Goal: Communication & Community: Participate in discussion

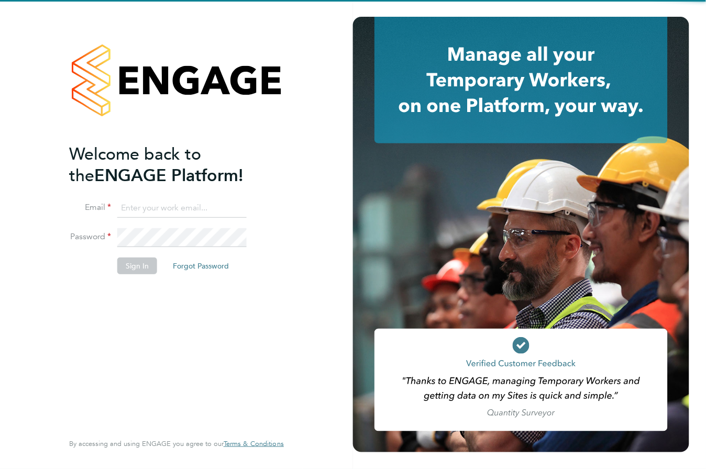
click at [213, 180] on h2 "Welcome back to the ENGAGE Platform!" at bounding box center [171, 165] width 204 height 43
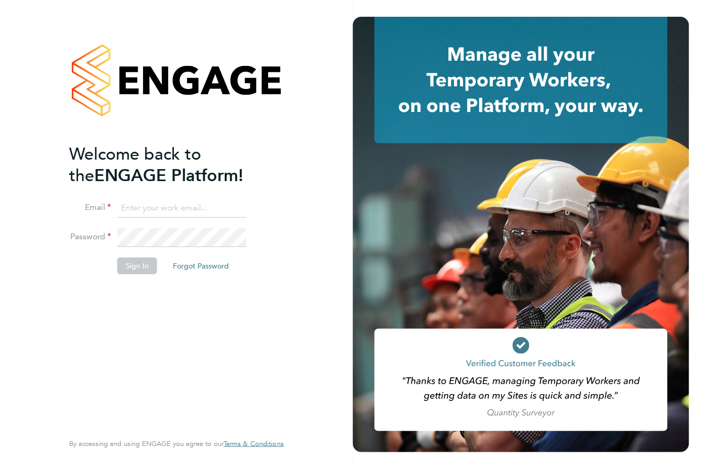
click at [180, 210] on input at bounding box center [181, 208] width 129 height 19
type input "lowenna@omniapeople.com"
click at [145, 268] on button "Sign In" at bounding box center [137, 266] width 40 height 17
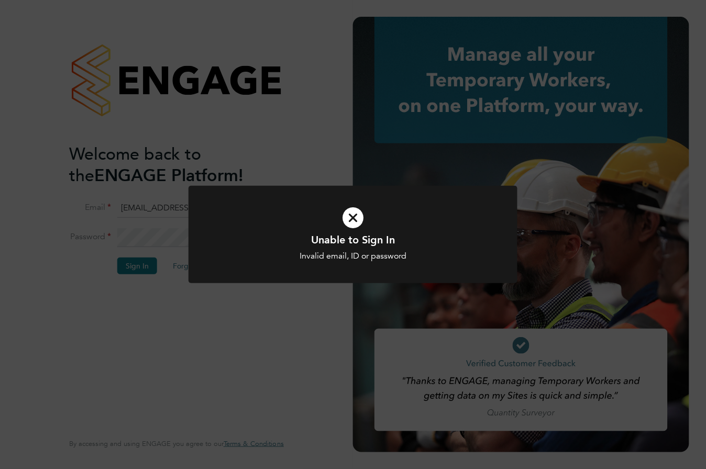
click at [344, 207] on icon at bounding box center [353, 218] width 272 height 41
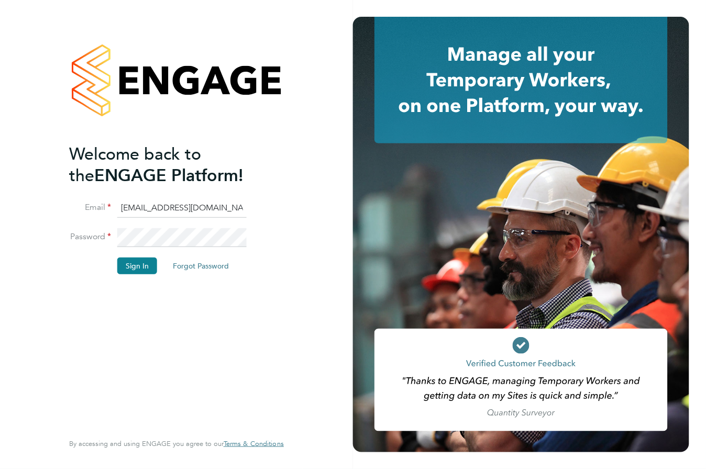
click at [347, 212] on div "Welcome back to the ENGAGE Platform! Email lowenna@omniapeople.com Password Sig…" at bounding box center [176, 234] width 353 height 469
click at [134, 271] on button "Sign In" at bounding box center [137, 266] width 40 height 17
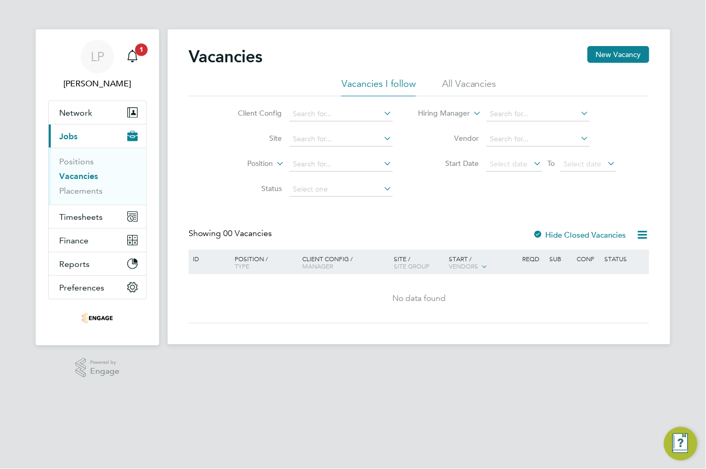
click at [85, 197] on ul "Positions Vacancies Placements" at bounding box center [97, 176] width 97 height 57
click at [79, 192] on link "Placements" at bounding box center [80, 191] width 43 height 10
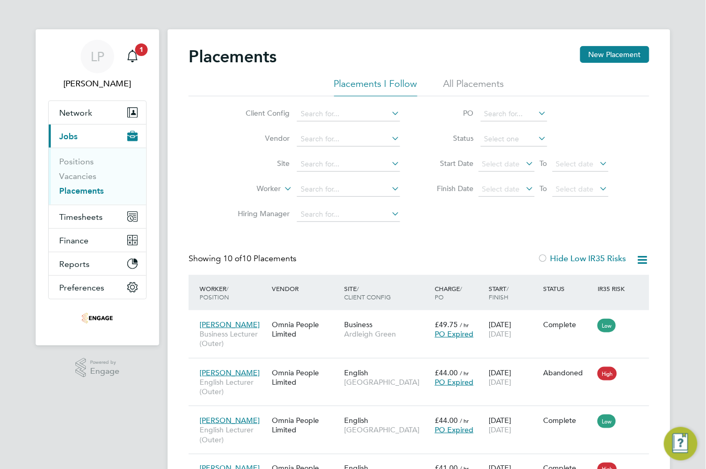
click at [477, 78] on li "All Placements" at bounding box center [474, 87] width 61 height 19
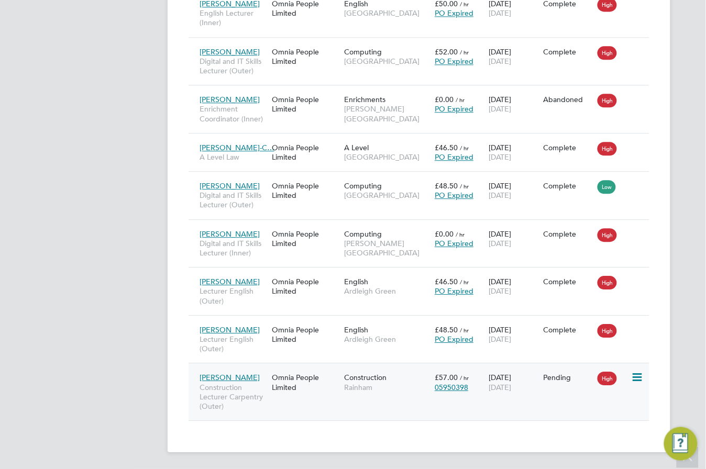
click at [234, 384] on span "Construction Lecturer Carpentry (Outer)" at bounding box center [233, 397] width 67 height 29
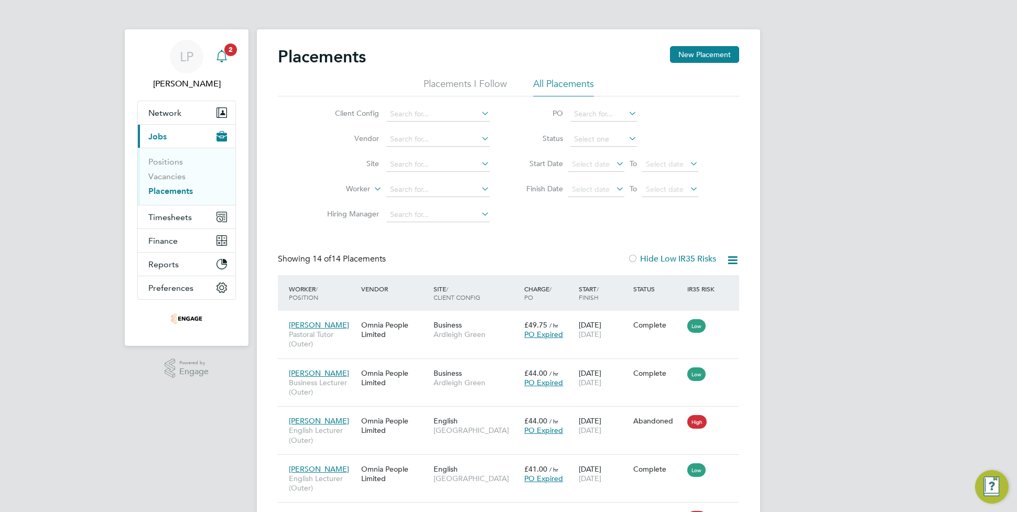
click at [228, 55] on span "2" at bounding box center [230, 49] width 13 height 13
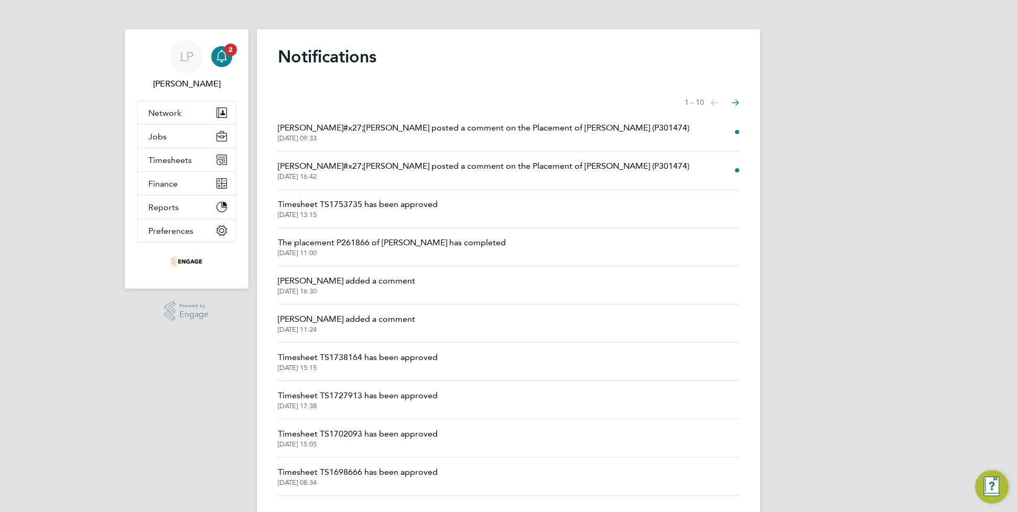
click at [572, 128] on span "Francesca O&#x27;Riordan posted a comment on the Placement of Leroy Joseph (P30…" at bounding box center [483, 128] width 411 height 13
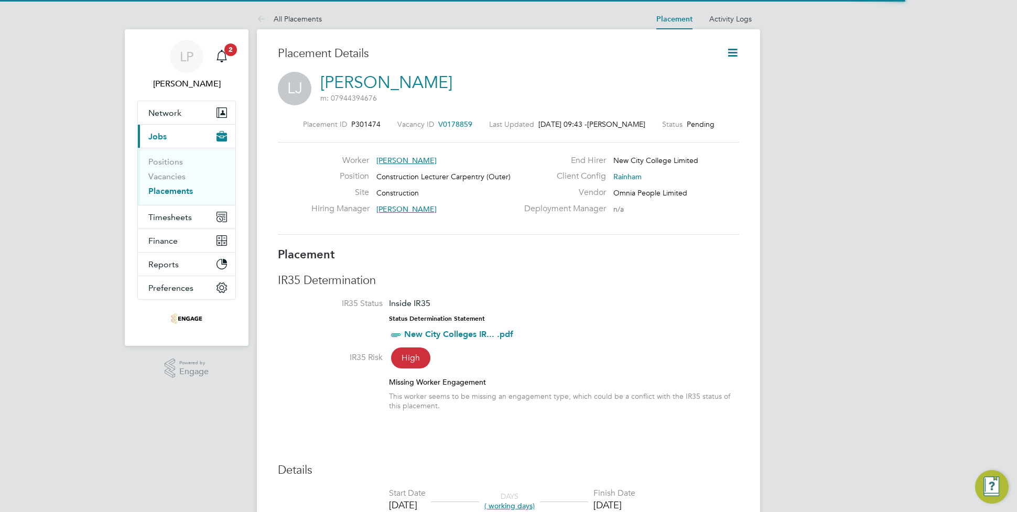
scroll to position [17, 207]
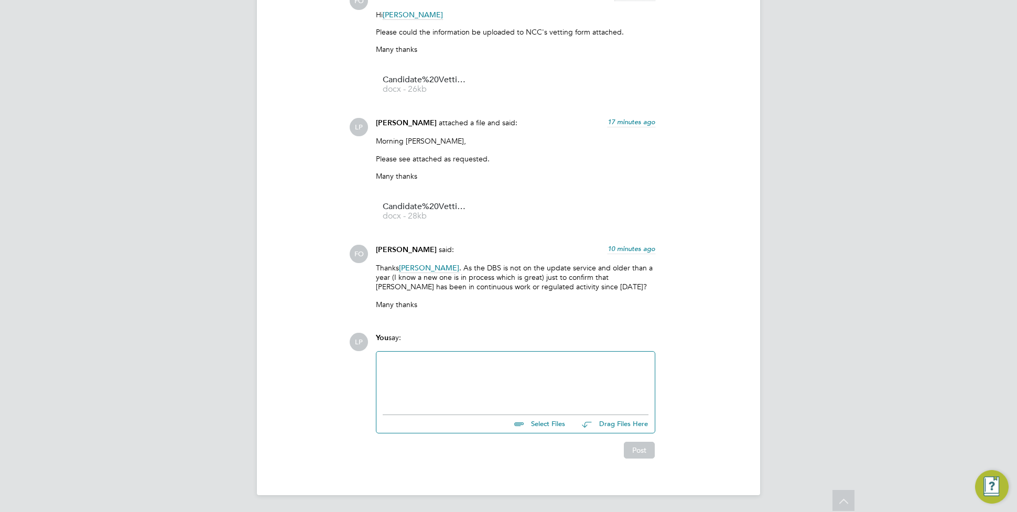
click at [507, 359] on div at bounding box center [515, 380] width 266 height 45
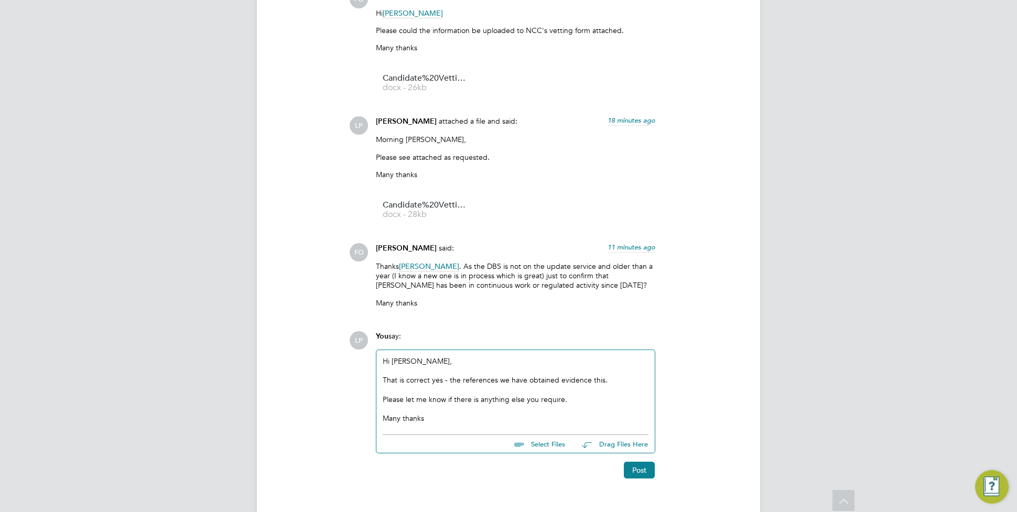
click at [556, 381] on div "That is correct yes - the references we have obtained evidence this." at bounding box center [515, 379] width 266 height 9
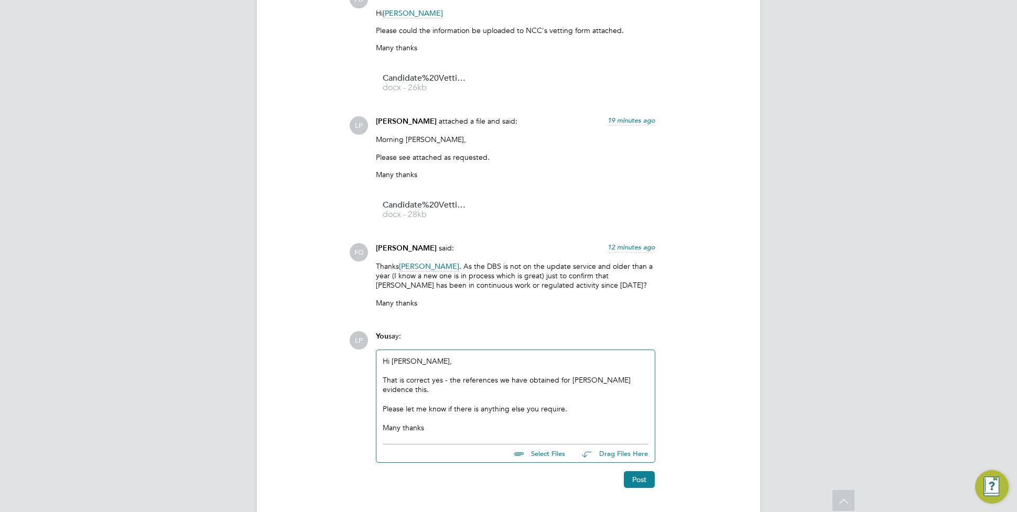
click at [556, 404] on div "Please let me know if there is anything else you require." at bounding box center [515, 408] width 266 height 9
click at [538, 395] on div at bounding box center [515, 399] width 266 height 9
click at [585, 413] on div at bounding box center [515, 417] width 266 height 9
click at [637, 469] on button "Post" at bounding box center [639, 479] width 31 height 17
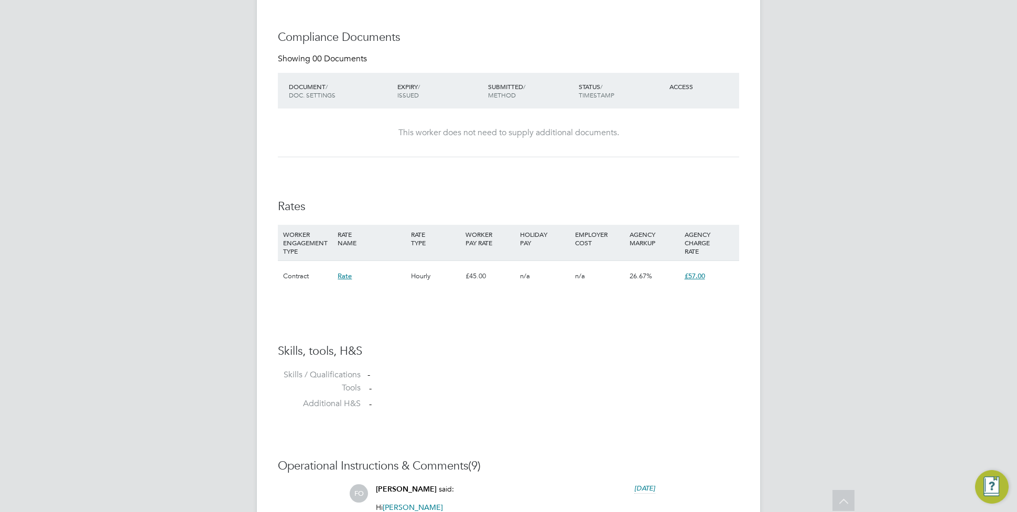
scroll to position [740, 0]
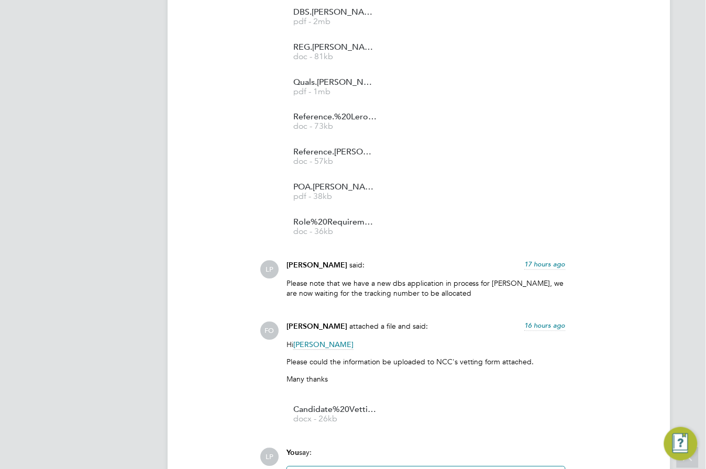
scroll to position [1470, 0]
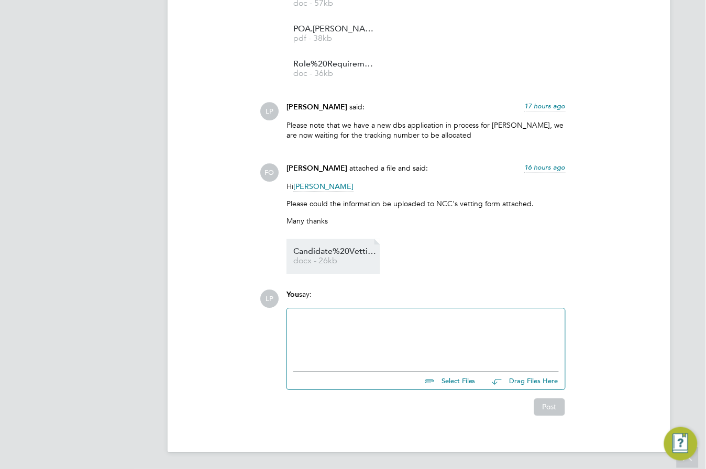
click at [345, 253] on span "Candidate%20Vetting%20Form" at bounding box center [335, 252] width 84 height 8
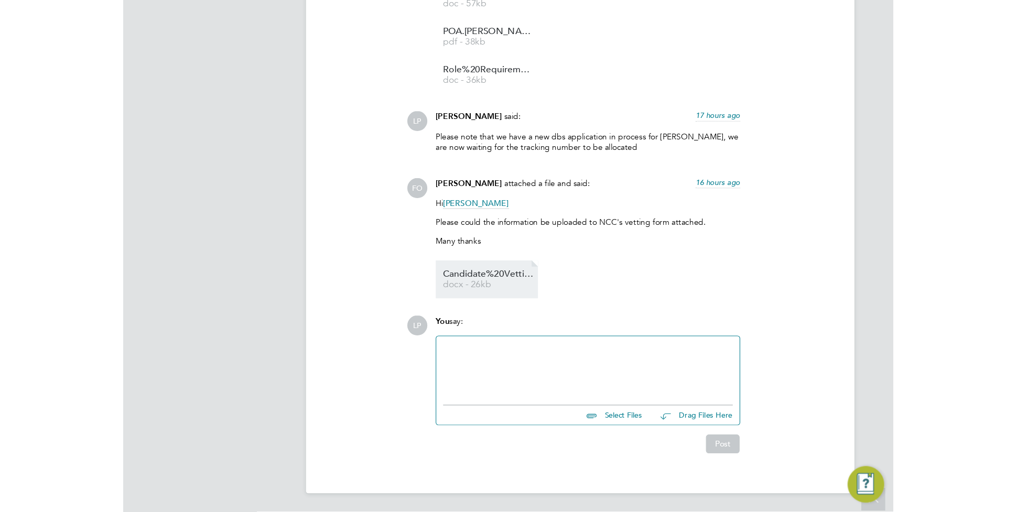
scroll to position [1428, 0]
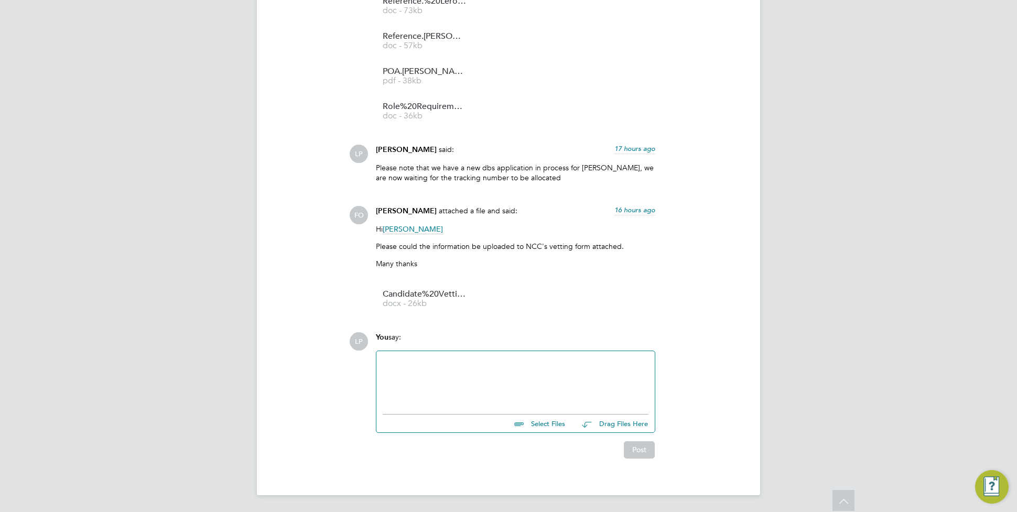
click at [532, 417] on input "file" at bounding box center [569, 421] width 157 height 15
type input "C:\fakepath\Candidate Vetting Form - [PERSON_NAME].docx"
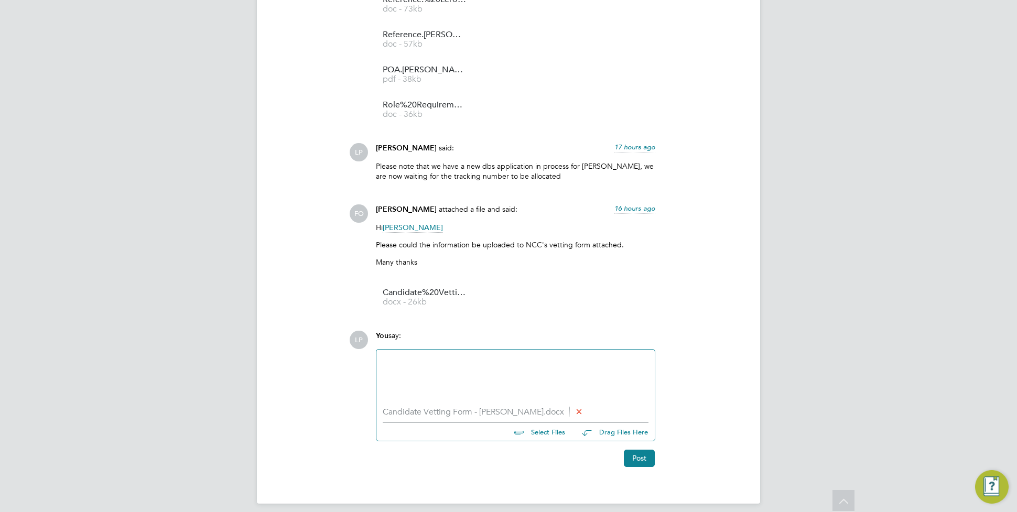
click at [421, 375] on div at bounding box center [515, 378] width 266 height 45
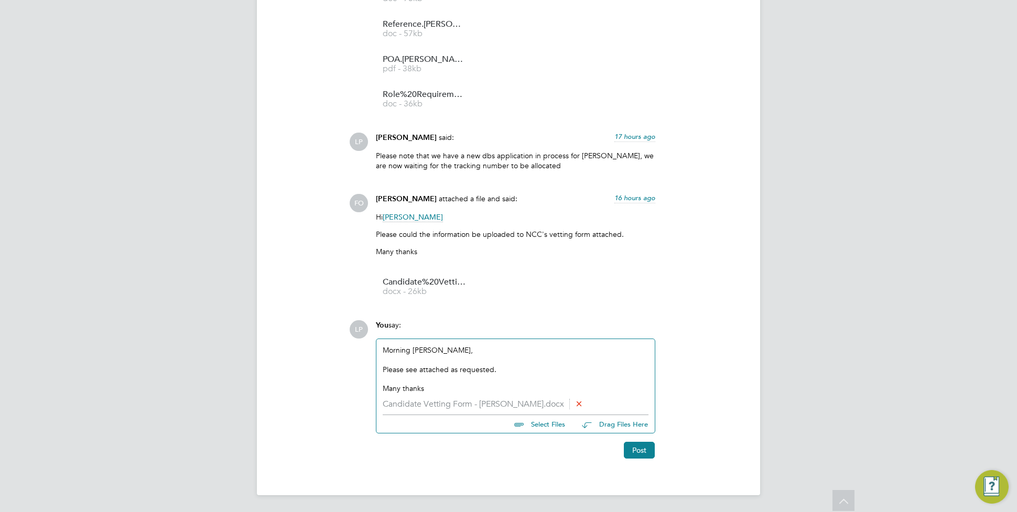
click at [499, 371] on div "Please see attached as requested." at bounding box center [515, 369] width 266 height 9
click at [639, 449] on button "Post" at bounding box center [639, 450] width 31 height 17
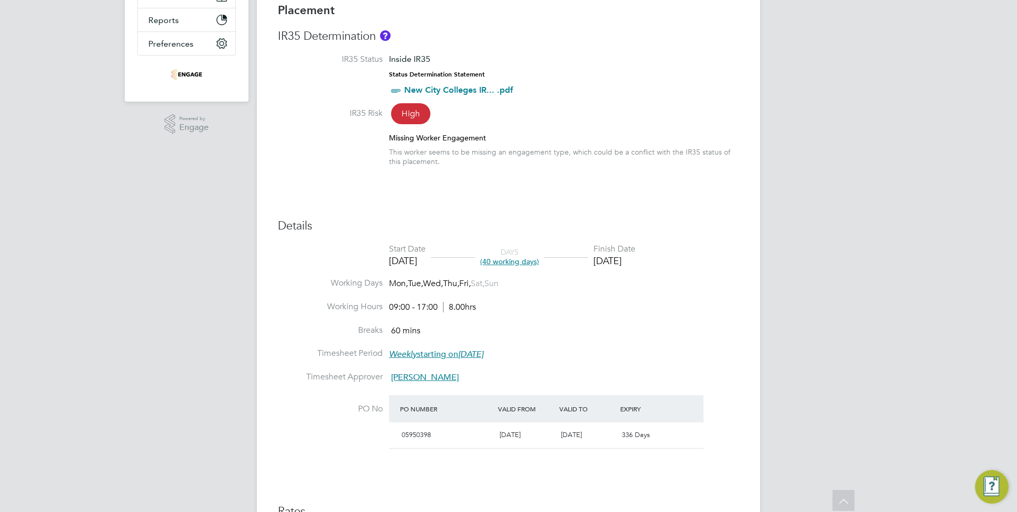
scroll to position [0, 0]
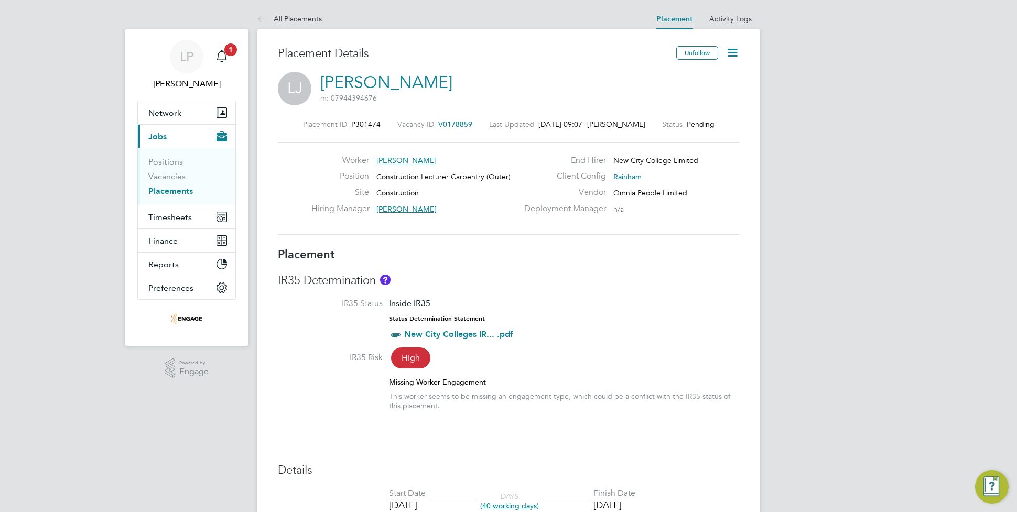
click at [603, 276] on h3 "IR35 Determination" at bounding box center [508, 280] width 461 height 15
